Goal: Task Accomplishment & Management: Manage account settings

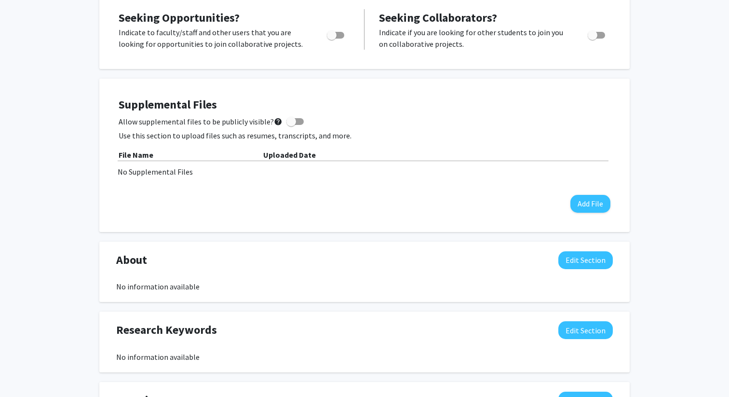
scroll to position [207, 0]
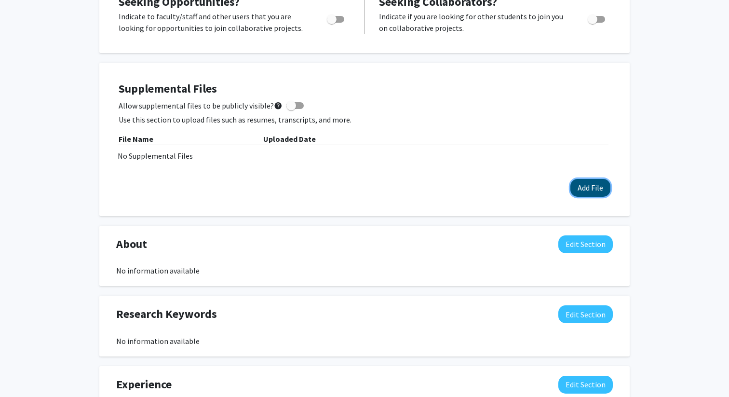
click at [595, 191] on button "Add File" at bounding box center [590, 188] width 40 height 18
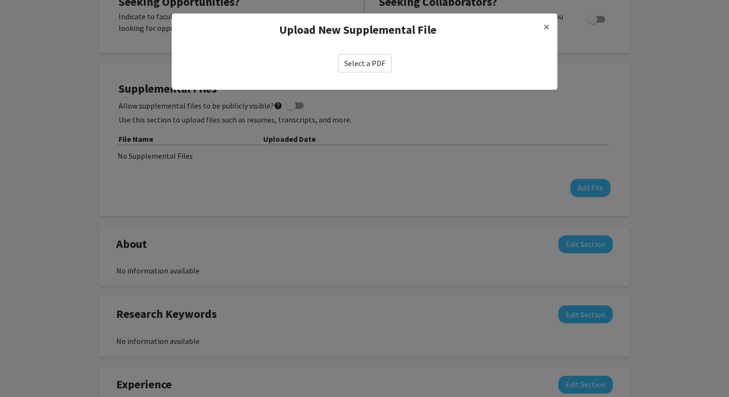
click at [355, 67] on label "Select a PDF" at bounding box center [364, 63] width 53 height 18
click at [0, 0] on input "Select a PDF" at bounding box center [0, 0] width 0 height 0
click at [372, 67] on label "Select a PDF" at bounding box center [364, 63] width 53 height 18
click at [0, 0] on input "Select a PDF" at bounding box center [0, 0] width 0 height 0
click at [376, 61] on label "Select a PDF" at bounding box center [364, 63] width 53 height 18
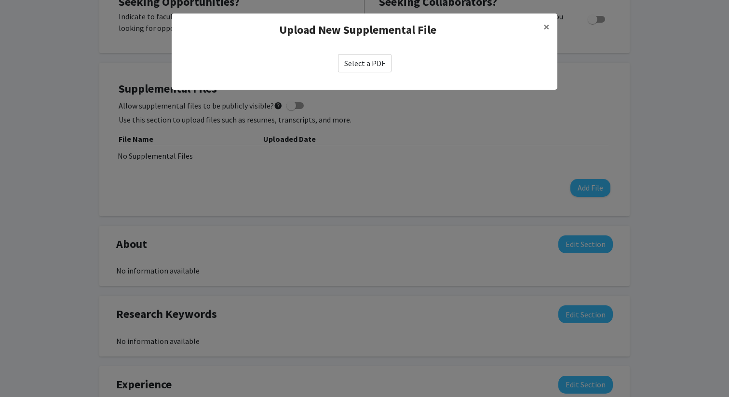
click at [0, 0] on input "Select a PDF" at bounding box center [0, 0] width 0 height 0
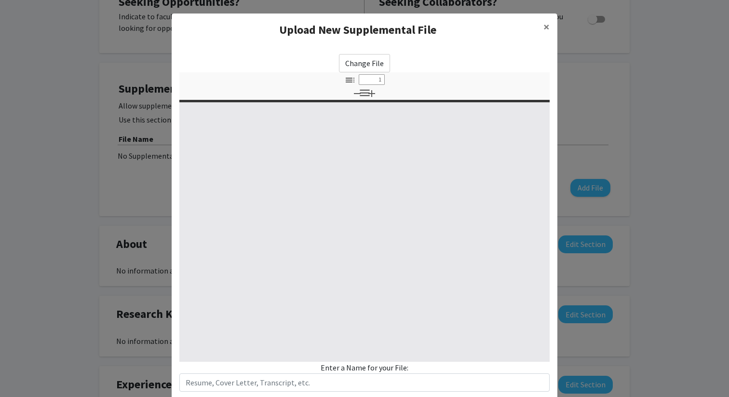
select select "custom"
type input "0"
select select "custom"
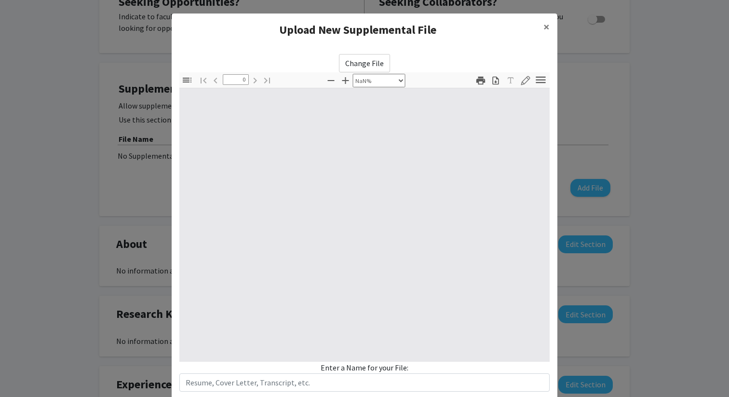
type input "1"
select select "auto"
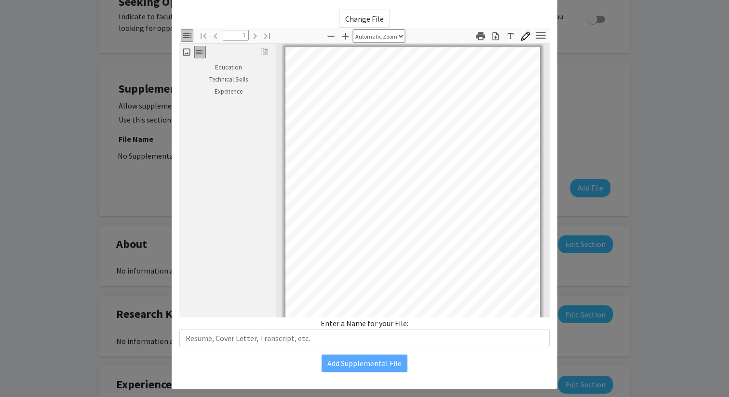
scroll to position [65, 0]
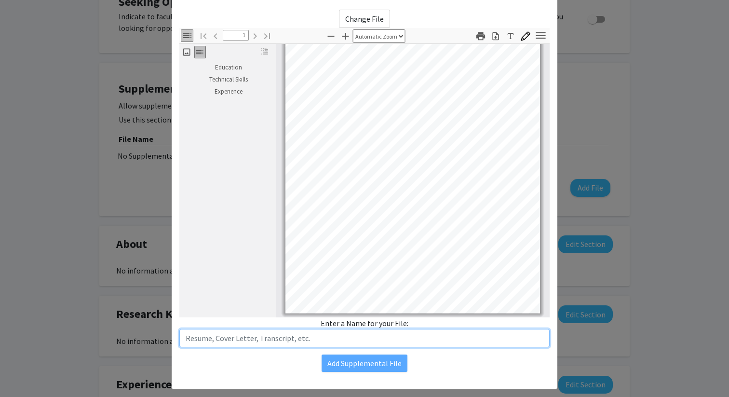
click at [354, 341] on input "text" at bounding box center [364, 338] width 370 height 18
type input "Resume"
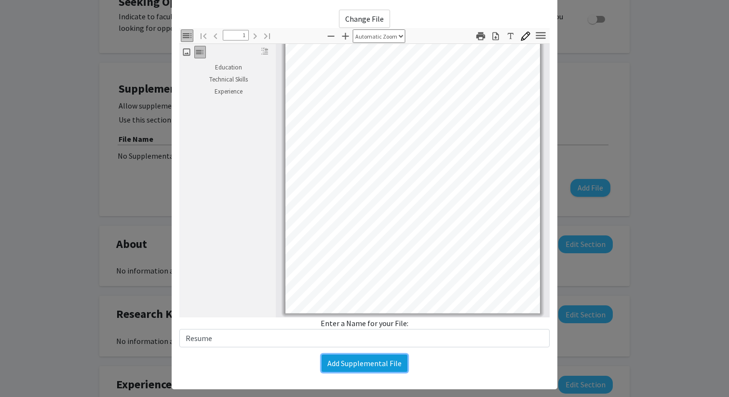
click at [366, 370] on button "Add Supplemental File" at bounding box center [364, 362] width 86 height 17
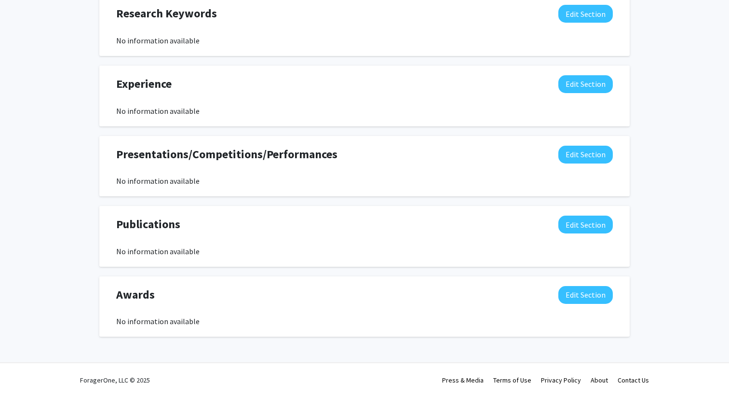
scroll to position [0, 0]
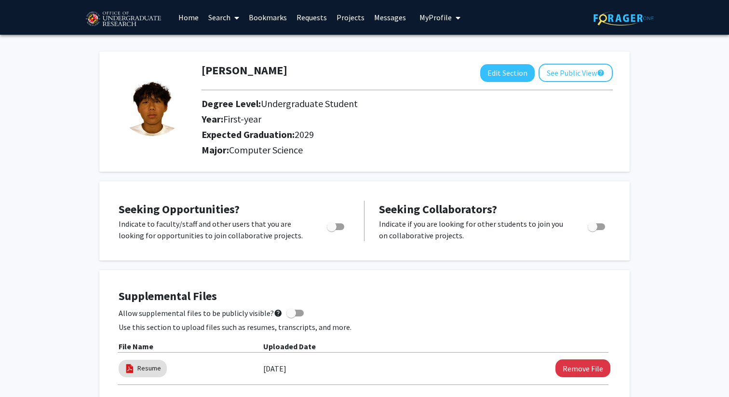
click at [337, 227] on span "Toggle" at bounding box center [335, 226] width 17 height 7
click at [332, 230] on input "Are you actively seeking opportunities?" at bounding box center [331, 230] width 0 height 0
checkbox input "true"
click at [598, 229] on span "Toggle" at bounding box center [596, 226] width 17 height 7
click at [592, 230] on input "Would you like to receive other student requests to work with you?" at bounding box center [592, 230] width 0 height 0
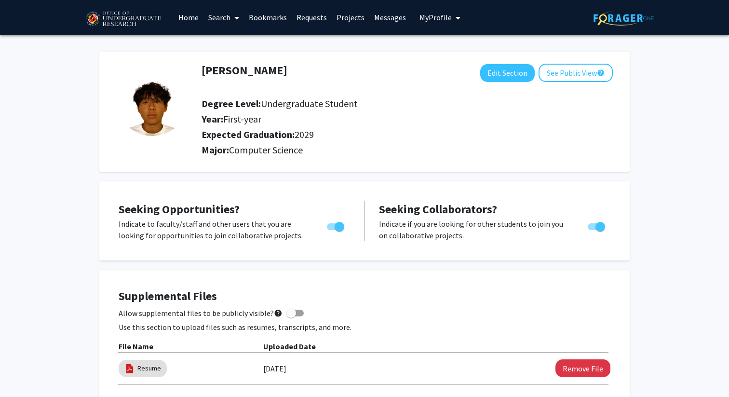
click at [598, 229] on span "Toggle" at bounding box center [600, 227] width 10 height 10
click at [592, 230] on input "Would you like to receive other student requests to work with you?" at bounding box center [592, 230] width 0 height 0
checkbox input "false"
click at [279, 20] on link "Bookmarks" at bounding box center [268, 17] width 48 height 34
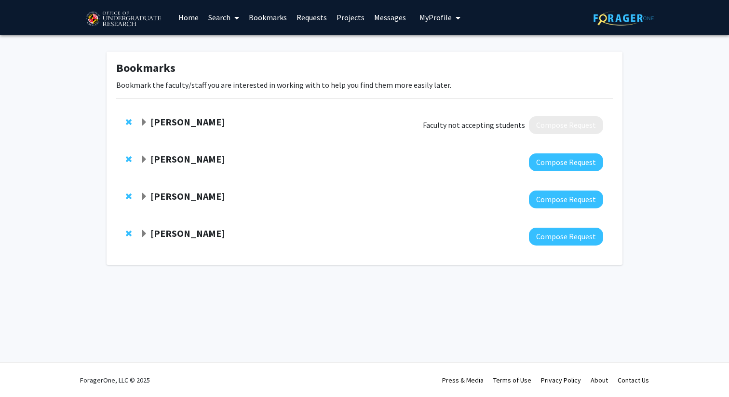
click at [186, 233] on strong "[PERSON_NAME]" at bounding box center [187, 233] width 74 height 12
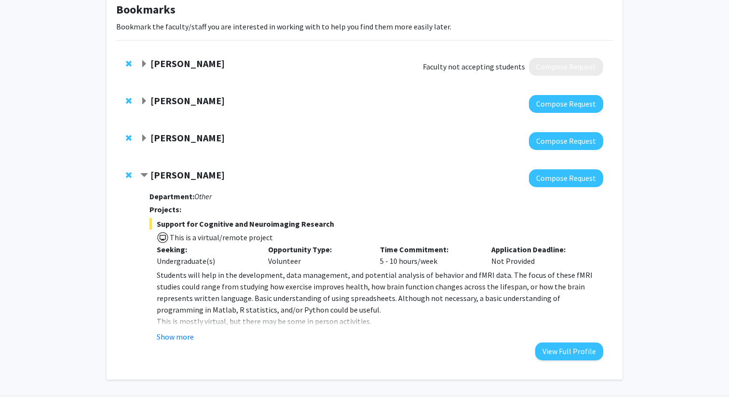
scroll to position [82, 0]
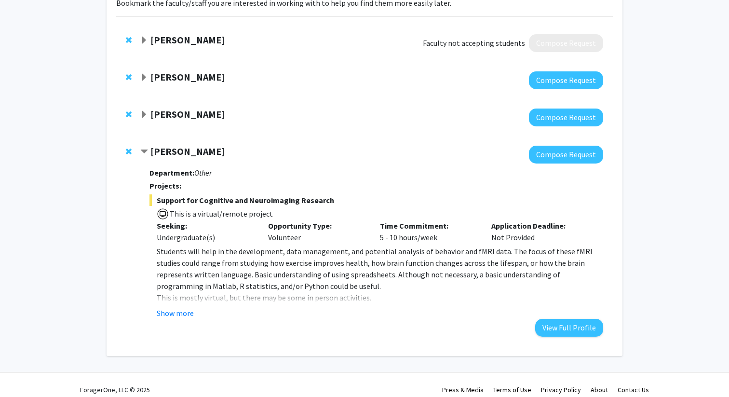
click at [189, 111] on strong "[PERSON_NAME]" at bounding box center [187, 114] width 74 height 12
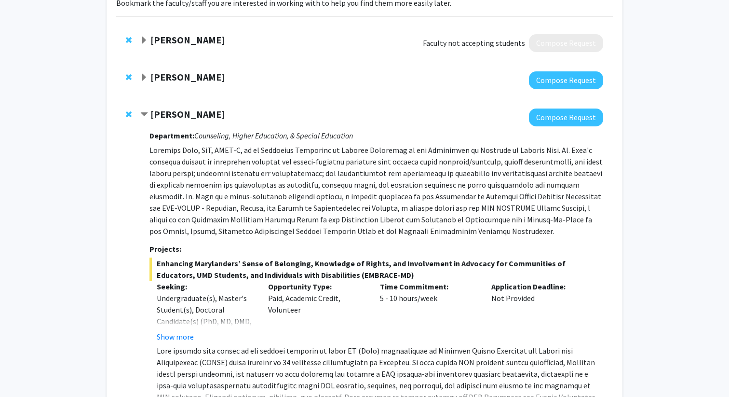
click at [189, 111] on strong "[PERSON_NAME]" at bounding box center [187, 114] width 74 height 12
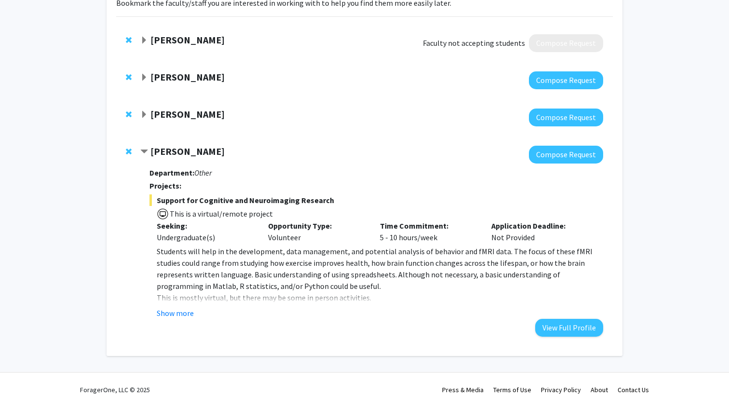
click at [184, 78] on strong "[PERSON_NAME]" at bounding box center [187, 77] width 74 height 12
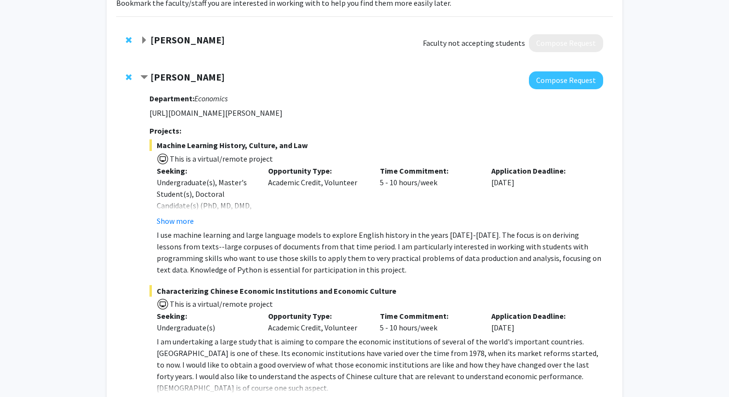
click at [184, 78] on strong "[PERSON_NAME]" at bounding box center [187, 77] width 74 height 12
